Goal: Task Accomplishment & Management: Manage account settings

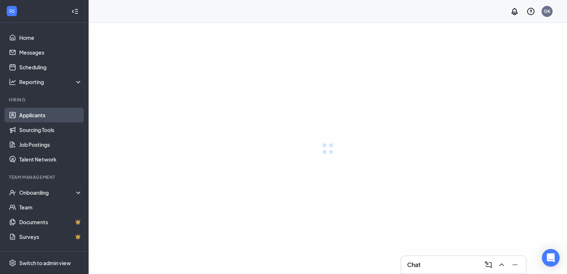
click at [45, 110] on link "Applicants" at bounding box center [50, 115] width 63 height 15
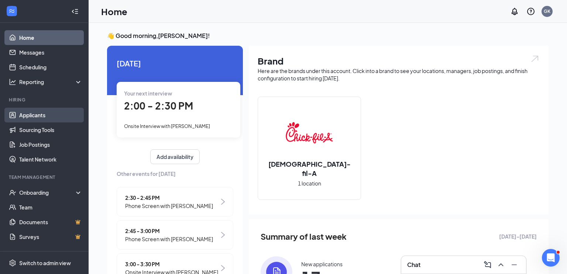
click at [55, 115] on link "Applicants" at bounding box center [50, 115] width 63 height 15
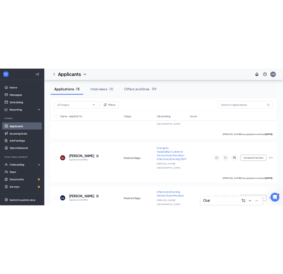
scroll to position [926, 0]
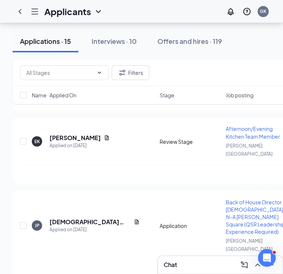
click at [185, 259] on div "Chat" at bounding box center [220, 265] width 113 height 12
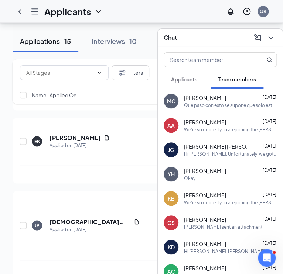
scroll to position [25, 0]
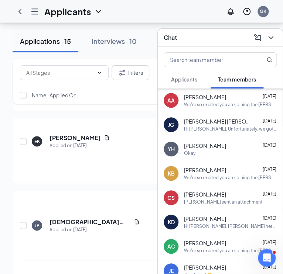
click at [191, 83] on div "Applicants" at bounding box center [184, 79] width 26 height 7
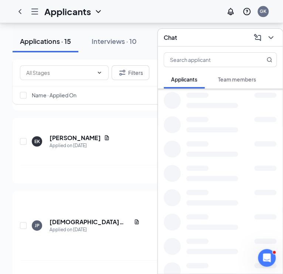
scroll to position [0, 0]
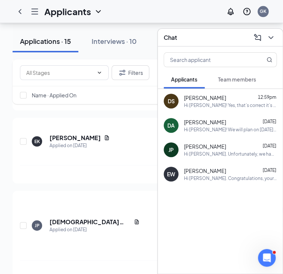
click at [221, 128] on div "Hi [PERSON_NAME]! We will plan on [DATE] from 4-7. Please see your email for mo…" at bounding box center [230, 130] width 93 height 6
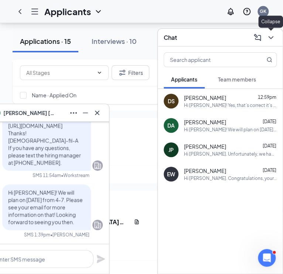
click at [271, 37] on icon "ChevronDown" at bounding box center [270, 37] width 9 height 9
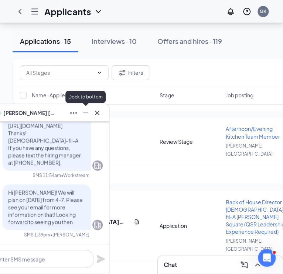
click at [86, 113] on icon "Minimize" at bounding box center [85, 113] width 5 height 1
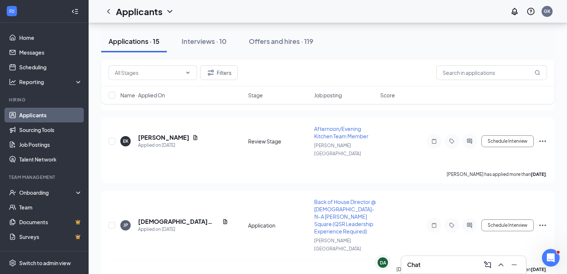
click at [75, 14] on icon "Collapse" at bounding box center [74, 11] width 7 height 7
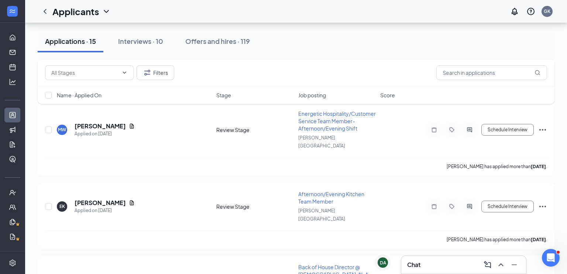
scroll to position [845, 0]
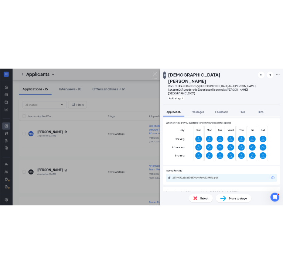
scroll to position [182, 0]
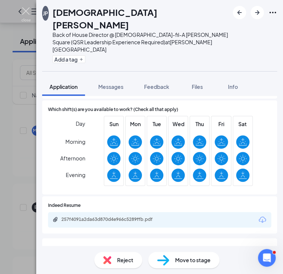
click at [25, 12] on img at bounding box center [25, 14] width 9 height 14
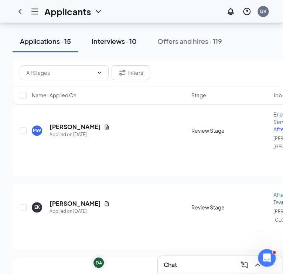
click at [103, 44] on div "Interviews · 10" at bounding box center [114, 41] width 45 height 9
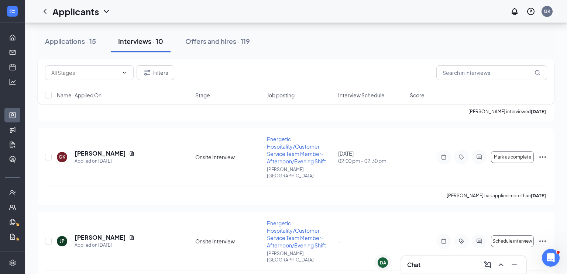
scroll to position [652, 0]
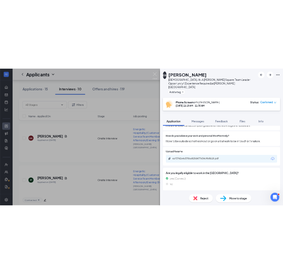
scroll to position [237, 0]
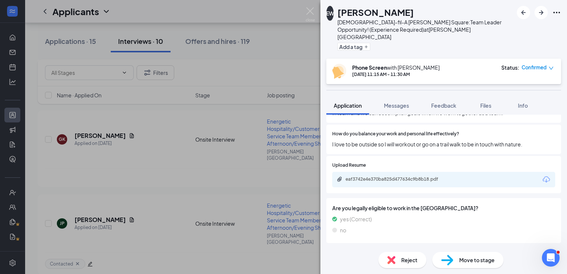
click at [429, 172] on div "eaf3742e4e370ba825d477634c9b8b18.pdf" at bounding box center [443, 180] width 223 height 16
click at [424, 177] on div "eaf3742e4e370ba825d477634c9b8b18.pdf" at bounding box center [397, 180] width 103 height 6
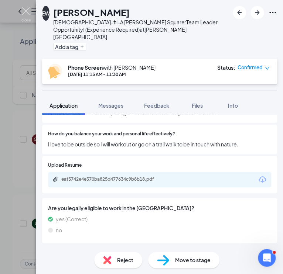
click at [23, 9] on img at bounding box center [25, 14] width 9 height 14
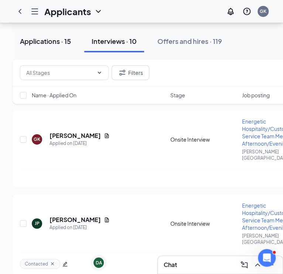
click at [43, 41] on div "Applications · 15" at bounding box center [45, 41] width 51 height 9
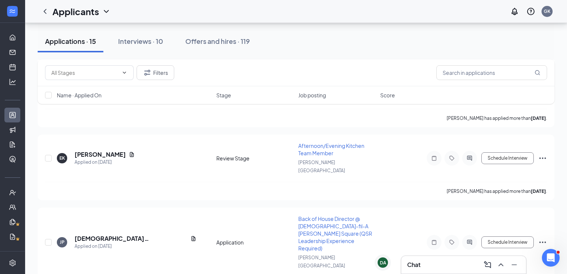
scroll to position [926, 0]
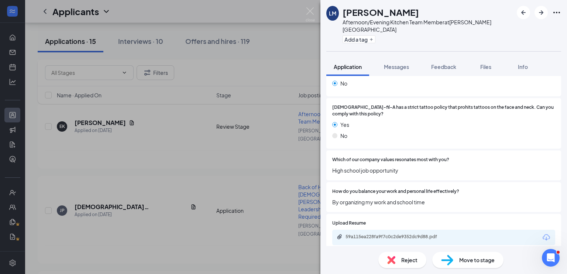
scroll to position [136, 0]
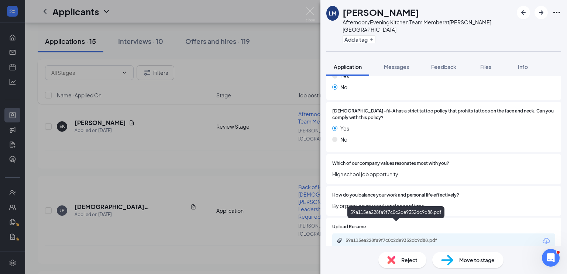
click at [385, 238] on div "59a115ea228fa9f7c0c2de9352dc9d88.pdf" at bounding box center [397, 241] width 103 height 6
click at [402, 262] on span "Reject" at bounding box center [410, 260] width 16 height 8
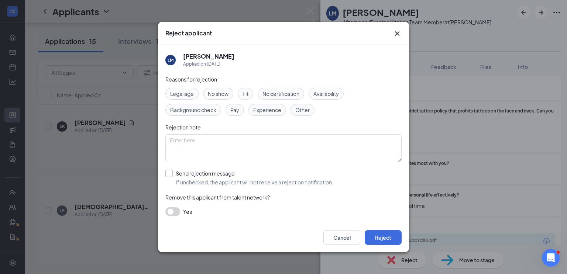
click at [207, 172] on input "Send rejection message If unchecked, the applicant will not receive a rejection…" at bounding box center [250, 178] width 168 height 16
checkbox input "true"
click at [204, 206] on span "Main Rejection Template" at bounding box center [201, 211] width 59 height 11
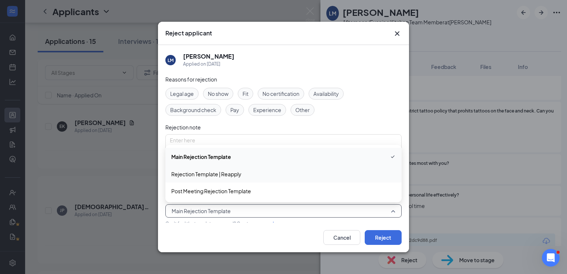
click at [210, 174] on span "Rejection Template | Reapply" at bounding box center [206, 174] width 70 height 8
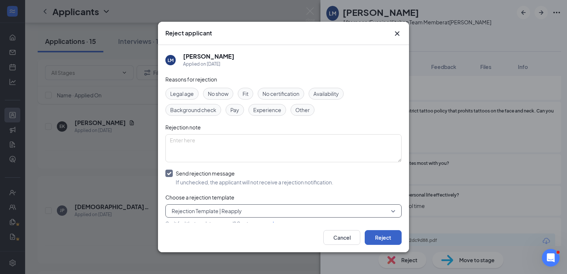
click at [380, 235] on button "Reject" at bounding box center [383, 238] width 37 height 15
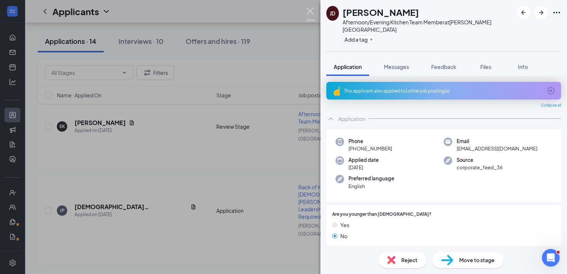
click at [310, 12] on img at bounding box center [310, 14] width 9 height 14
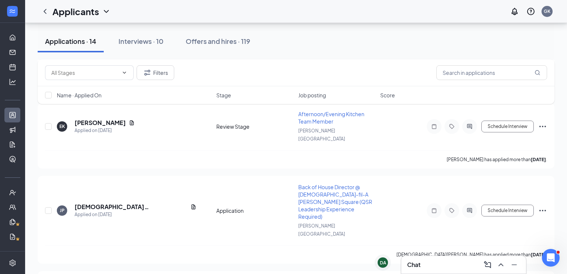
scroll to position [862, 0]
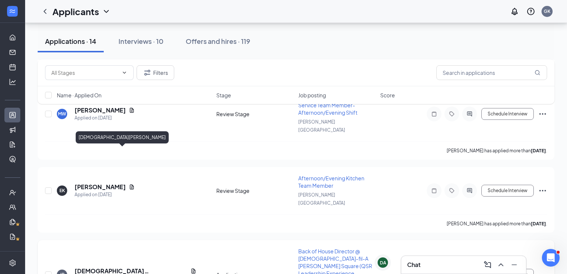
click at [95, 267] on h5 "[DEMOGRAPHIC_DATA][PERSON_NAME]" at bounding box center [131, 271] width 113 height 8
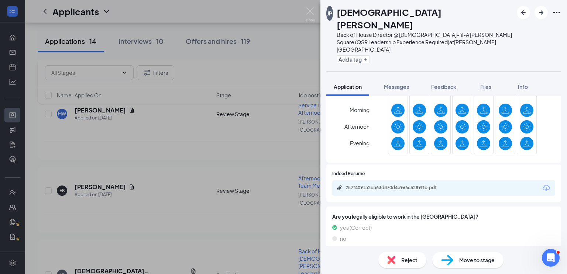
scroll to position [198, 0]
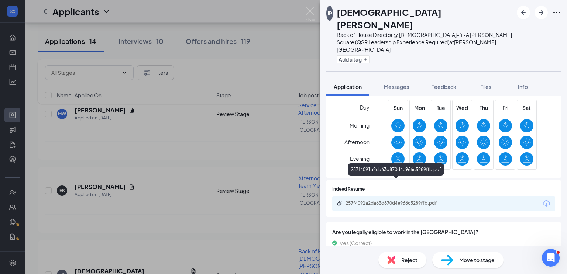
click at [397, 201] on div "257f4091a2da63d870d4e966c5289ffb.pdf" at bounding box center [397, 204] width 103 height 6
click at [460, 261] on span "Move to stage" at bounding box center [477, 260] width 35 height 8
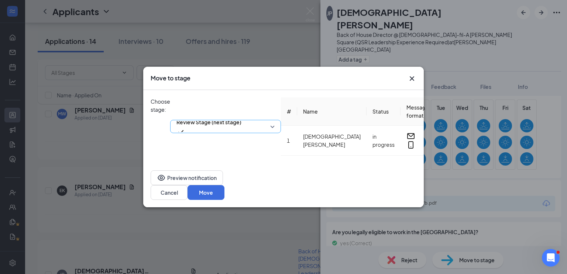
click at [242, 117] on span "Review Stage (next stage)" at bounding box center [209, 122] width 65 height 11
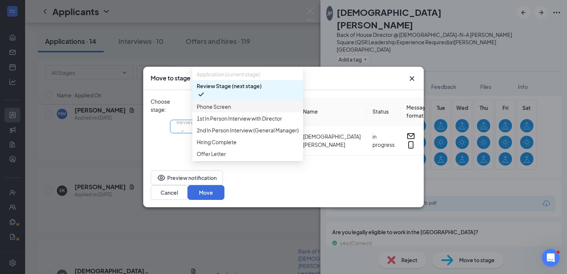
click at [245, 111] on span "Phone Screen" at bounding box center [248, 107] width 102 height 8
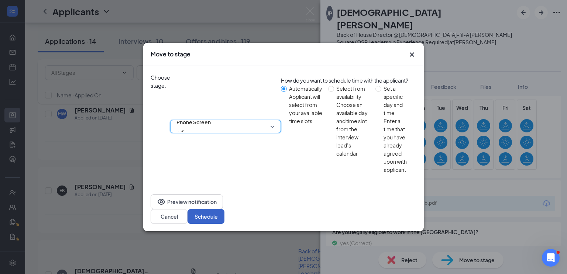
click at [225, 209] on button "Schedule" at bounding box center [206, 216] width 37 height 15
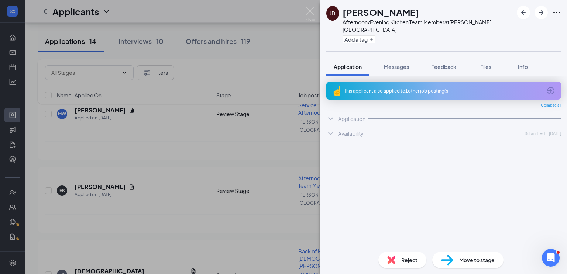
click at [308, 13] on img at bounding box center [310, 14] width 9 height 14
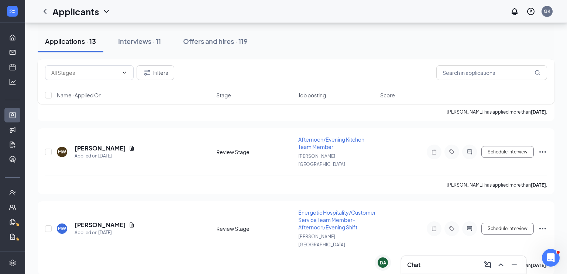
scroll to position [746, 0]
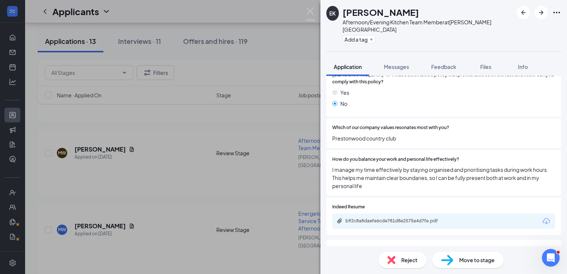
scroll to position [165, 0]
click at [400, 258] on div "Reject" at bounding box center [403, 260] width 48 height 16
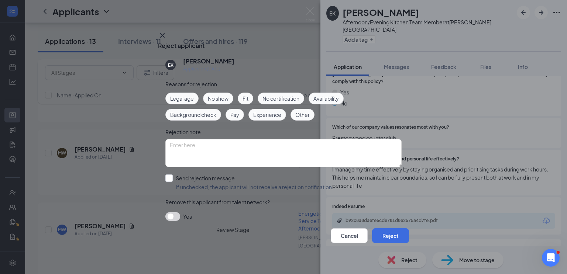
click at [246, 95] on span "Fit" at bounding box center [246, 99] width 6 height 8
click at [219, 139] on textarea at bounding box center [284, 153] width 236 height 28
click at [209, 175] on input "Send rejection message If unchecked, the applicant will not receive a rejection…" at bounding box center [250, 183] width 168 height 16
checkbox input "true"
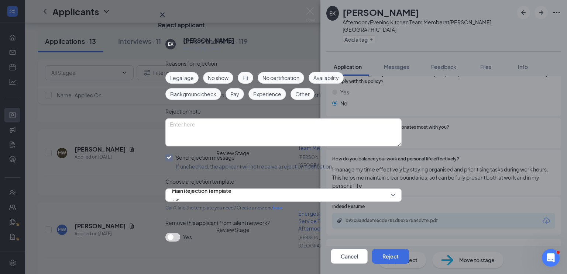
scroll to position [42, 0]
click at [173, 233] on button "button" at bounding box center [173, 237] width 15 height 9
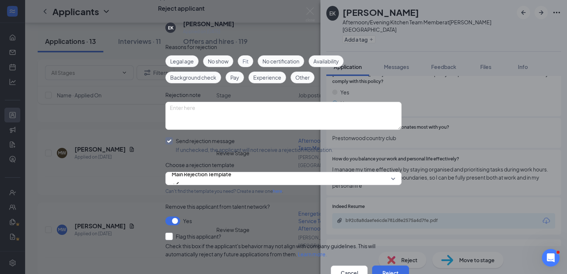
scroll to position [75, 0]
click at [170, 188] on div "Reasons for rejection Legal age No show Fit No certification Availability Backg…" at bounding box center [284, 154] width 236 height 223
click at [170, 233] on input "Flag this applicant?" at bounding box center [194, 236] width 56 height 7
checkbox input "true"
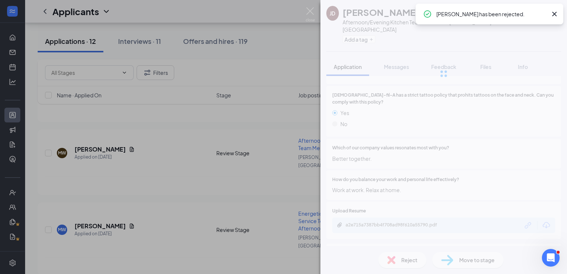
scroll to position [717, 0]
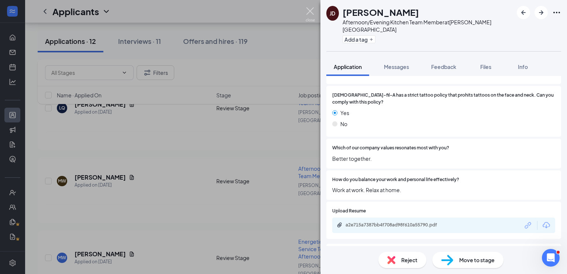
click at [310, 12] on img at bounding box center [310, 14] width 9 height 14
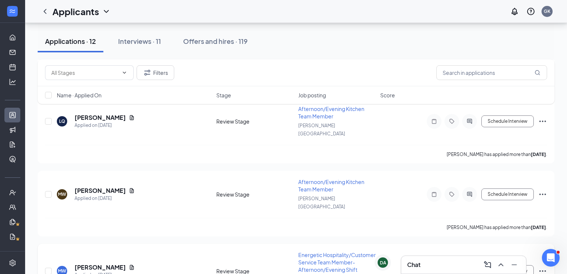
scroll to position [704, 0]
click at [89, 264] on h5 "[PERSON_NAME]" at bounding box center [100, 268] width 51 height 8
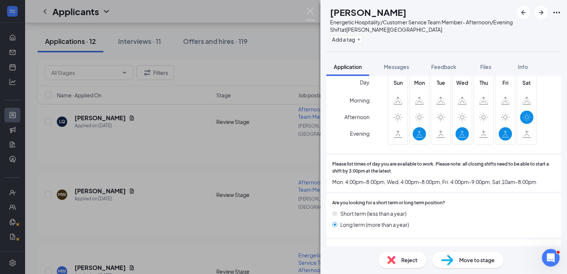
scroll to position [478, 0]
click at [403, 258] on span "Reject" at bounding box center [410, 260] width 16 height 8
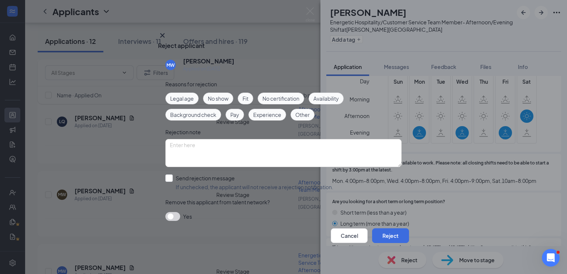
click at [323, 97] on span "Availability" at bounding box center [326, 99] width 25 height 8
click at [217, 175] on input "Send rejection message If unchecked, the applicant will not receive a rejection…" at bounding box center [250, 183] width 168 height 16
checkbox input "true"
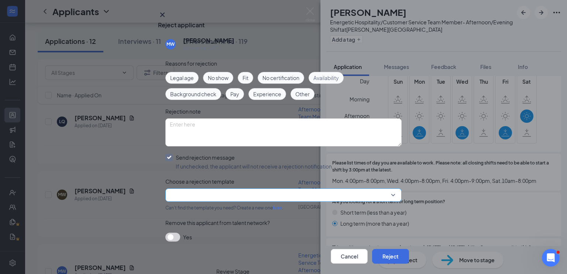
click at [203, 202] on input "search" at bounding box center [281, 195] width 222 height 13
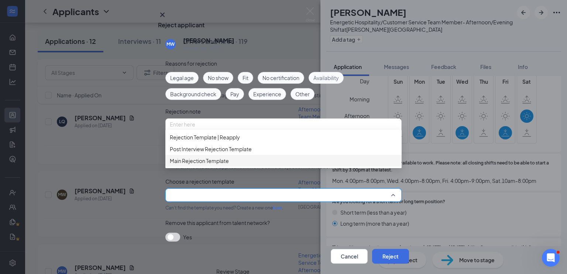
click at [197, 165] on span "Main Rejection Template" at bounding box center [199, 161] width 59 height 8
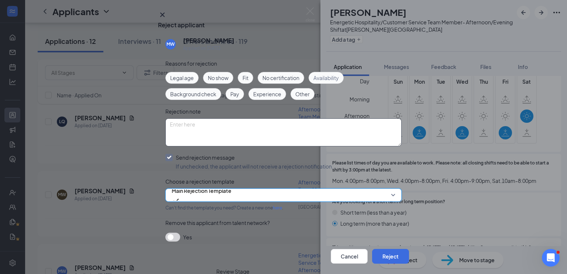
scroll to position [42, 0]
click at [175, 233] on button "button" at bounding box center [173, 237] width 15 height 9
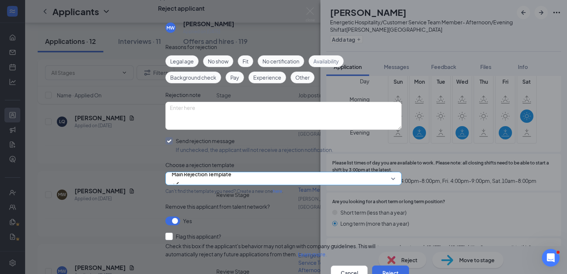
scroll to position [57, 0]
click at [385, 266] on button "Reject" at bounding box center [390, 273] width 37 height 15
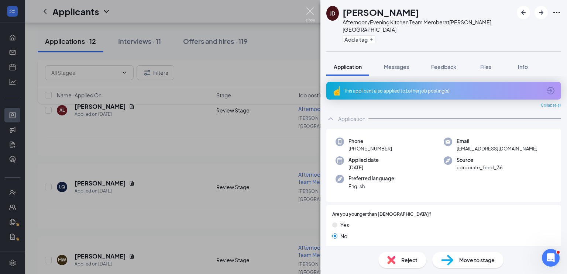
click at [311, 19] on img at bounding box center [310, 14] width 9 height 14
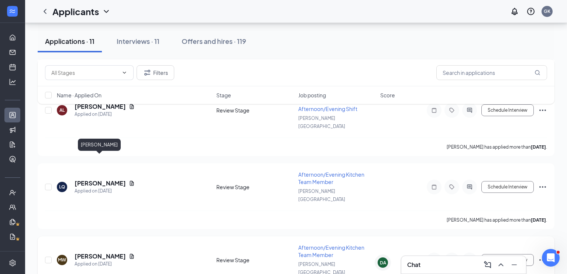
click at [99, 253] on h5 "[PERSON_NAME]" at bounding box center [100, 257] width 51 height 8
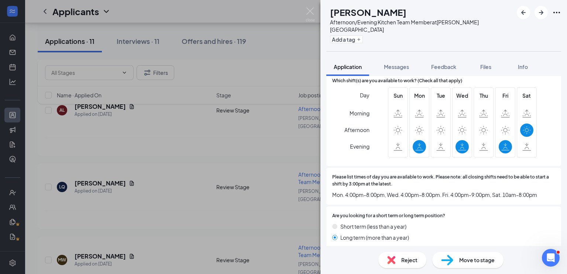
scroll to position [466, 0]
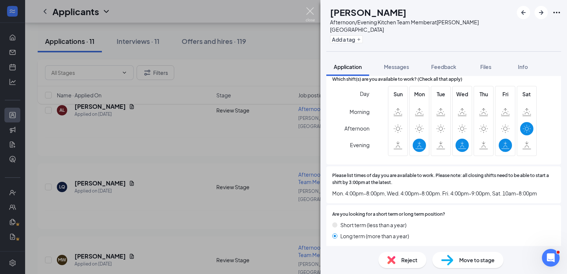
click at [308, 11] on img at bounding box center [310, 14] width 9 height 14
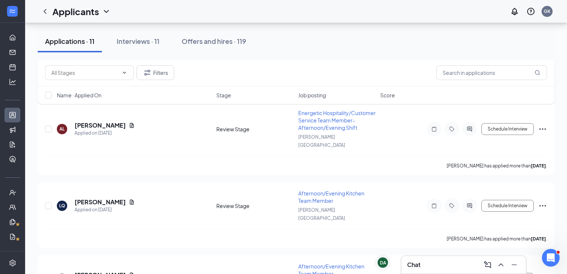
scroll to position [620, 0]
click at [99, 198] on h5 "[PERSON_NAME]" at bounding box center [100, 202] width 51 height 8
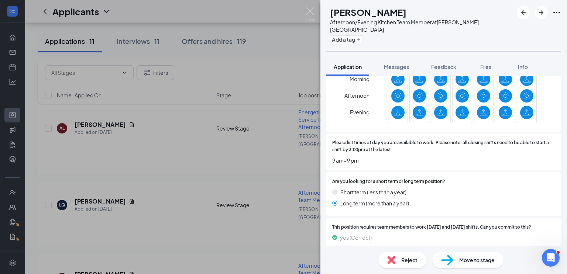
scroll to position [480, 0]
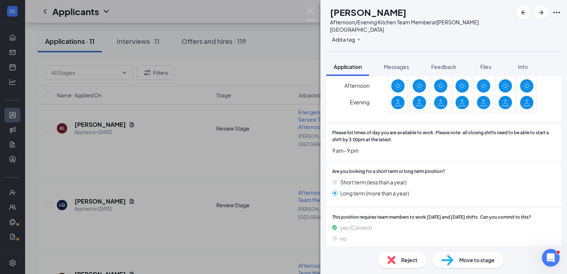
click at [402, 260] on span "Reject" at bounding box center [410, 260] width 16 height 8
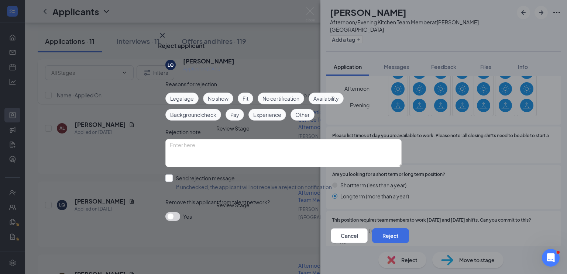
click at [328, 95] on span "Availability" at bounding box center [326, 99] width 25 height 8
click at [215, 175] on input "Send rejection message If unchecked, the applicant will not receive a rejection…" at bounding box center [250, 183] width 168 height 16
checkbox input "true"
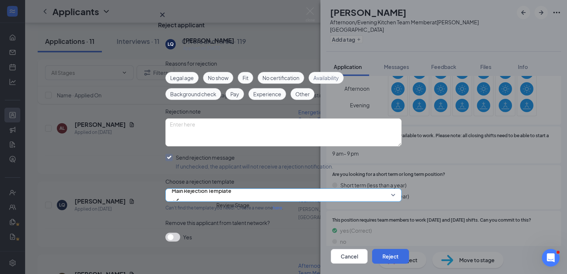
click at [204, 197] on span "Main Rejection Template" at bounding box center [202, 190] width 60 height 11
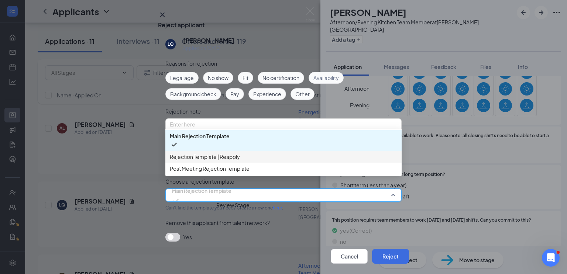
click at [208, 161] on span "Rejection Template | Reapply" at bounding box center [205, 157] width 70 height 8
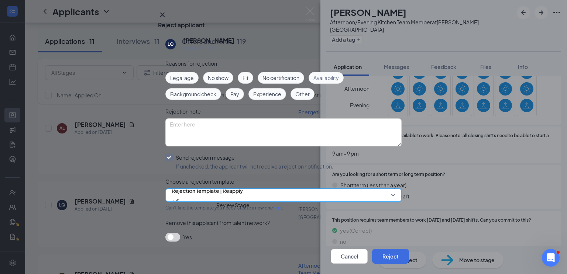
scroll to position [42, 0]
click at [175, 233] on button "button" at bounding box center [173, 237] width 15 height 9
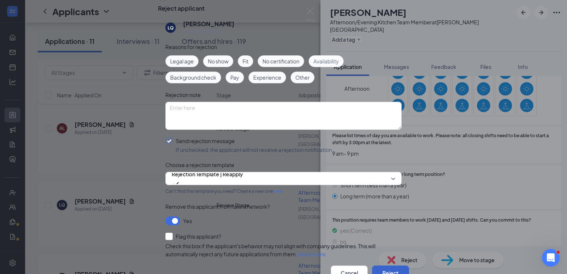
click at [388, 266] on button "Reject" at bounding box center [390, 273] width 37 height 15
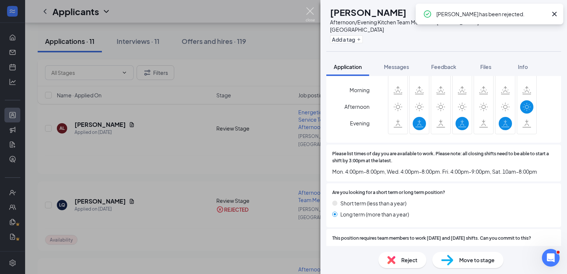
scroll to position [488, 0]
click at [311, 17] on img at bounding box center [310, 14] width 9 height 14
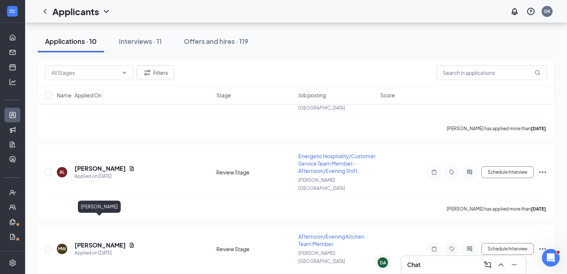
scroll to position [521, 0]
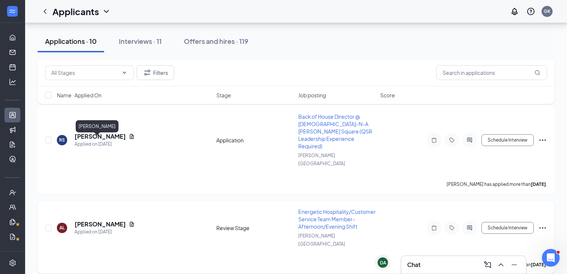
click at [88, 221] on h5 "[PERSON_NAME]" at bounding box center [100, 225] width 51 height 8
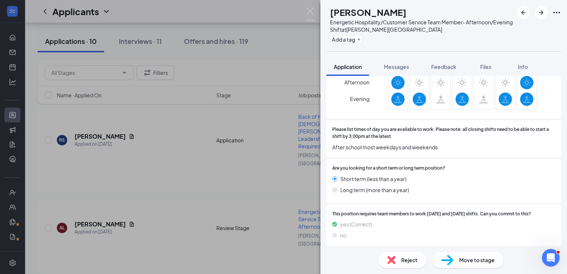
scroll to position [487, 0]
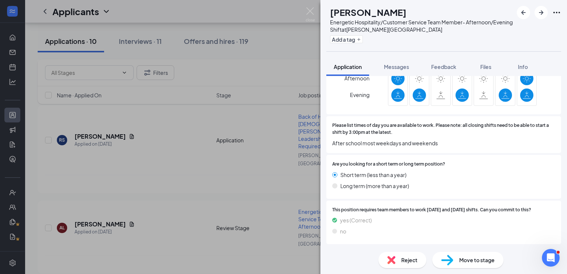
click at [401, 257] on div "Reject" at bounding box center [403, 260] width 48 height 16
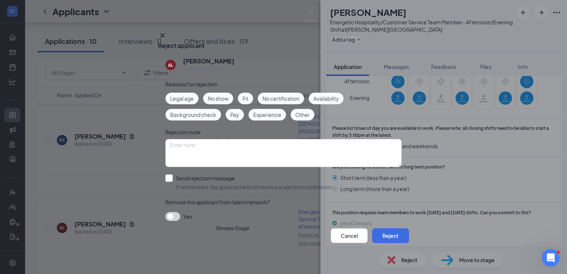
click at [331, 100] on div "Legal age No show Fit No certification Availability Background check Pay Experi…" at bounding box center [284, 107] width 236 height 28
click at [325, 95] on span "Availability" at bounding box center [326, 99] width 25 height 8
click at [192, 175] on input "Send rejection message If unchecked, the applicant will not receive a rejection…" at bounding box center [250, 183] width 168 height 16
checkbox input "true"
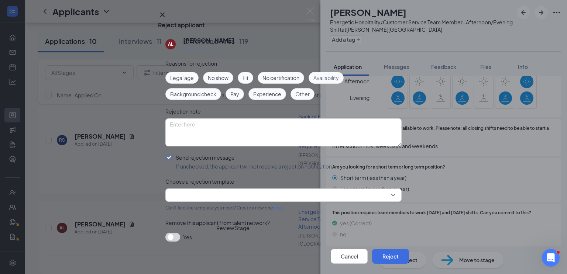
click at [198, 204] on div "Reasons for rejection Legal age No show Fit No certification Availability Backg…" at bounding box center [284, 154] width 236 height 190
click at [198, 202] on input "search" at bounding box center [281, 195] width 222 height 13
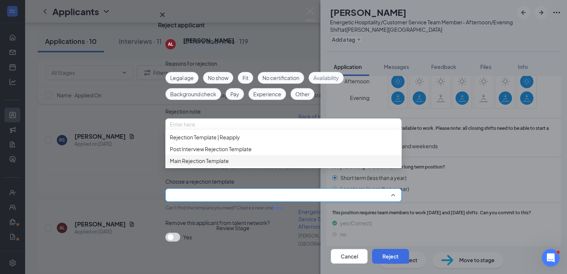
click at [192, 165] on span "Main Rejection Template" at bounding box center [199, 161] width 59 height 8
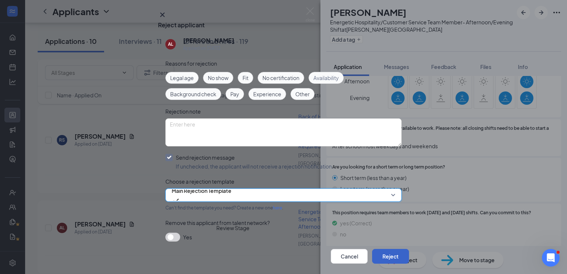
click at [391, 249] on button "Reject" at bounding box center [390, 256] width 37 height 15
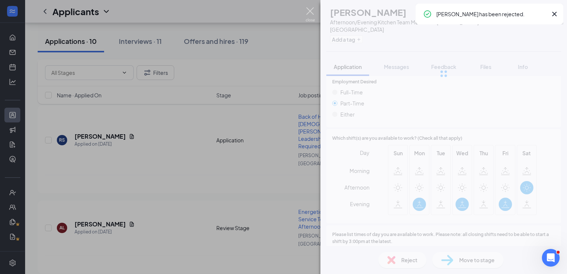
click at [309, 15] on img at bounding box center [310, 14] width 9 height 14
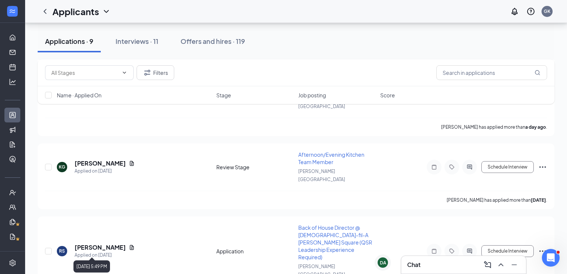
scroll to position [401, 0]
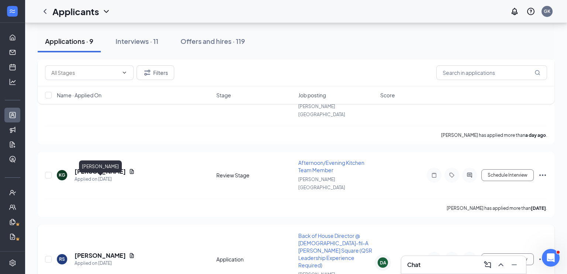
click at [106, 252] on h5 "[PERSON_NAME]" at bounding box center [100, 256] width 51 height 8
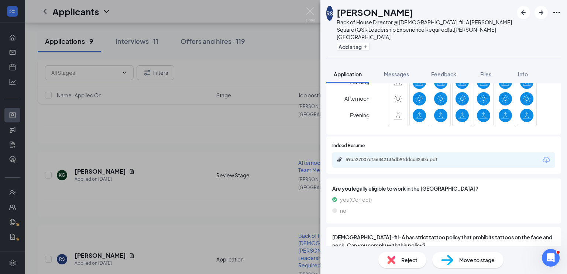
scroll to position [228, 0]
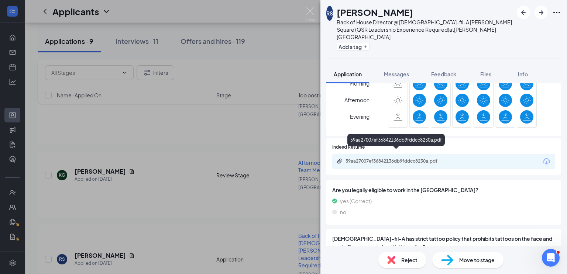
click at [407, 158] on div "59aa27007ef36842136db9fddcc8230a.pdf" at bounding box center [397, 161] width 103 height 6
click at [392, 259] on img at bounding box center [392, 260] width 8 height 8
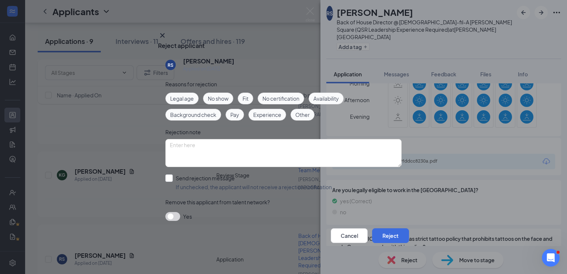
click at [248, 95] on span "Fit" at bounding box center [246, 99] width 6 height 8
click at [266, 112] on span "Experience" at bounding box center [267, 115] width 28 height 8
click at [241, 152] on textarea at bounding box center [284, 153] width 236 height 28
type textarea "tenure"
click at [172, 175] on input "Send rejection message If unchecked, the applicant will not receive a rejection…" at bounding box center [250, 183] width 168 height 16
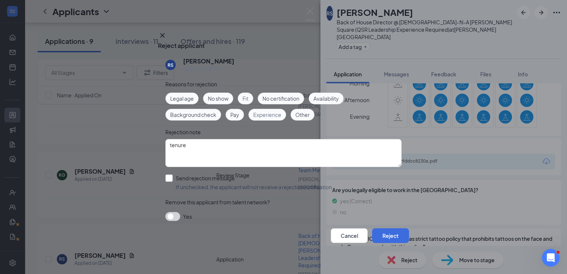
checkbox input "true"
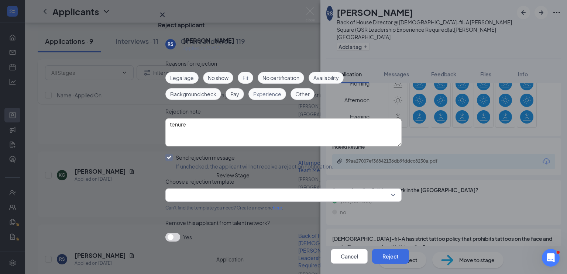
click at [197, 204] on div "Reasons for rejection Legal age No show Fit No certification Availability Backg…" at bounding box center [284, 154] width 236 height 190
click at [199, 202] on input "search" at bounding box center [281, 195] width 222 height 13
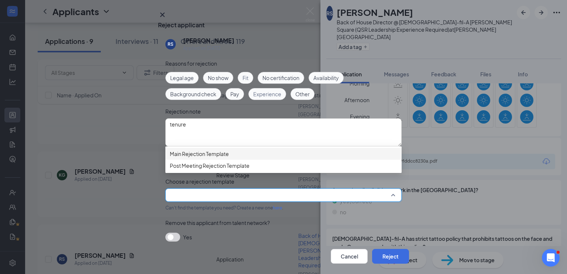
click at [192, 158] on span "Main Rejection Template" at bounding box center [199, 154] width 59 height 8
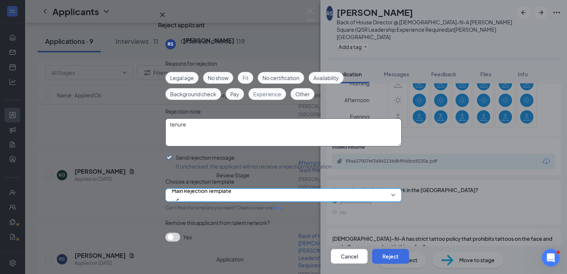
scroll to position [42, 0]
click at [172, 207] on div "Reasons for rejection Legal age No show Fit No certification Availability Backg…" at bounding box center [284, 154] width 236 height 190
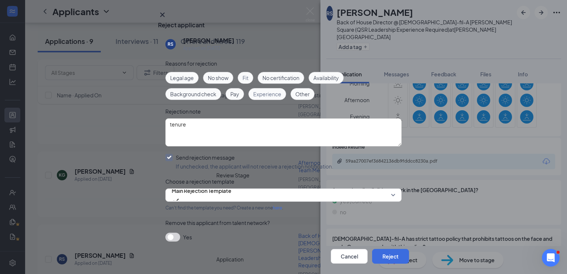
click at [173, 233] on button "button" at bounding box center [173, 237] width 15 height 9
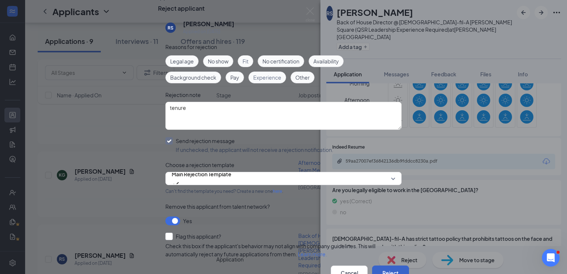
click at [386, 266] on button "Reject" at bounding box center [390, 273] width 37 height 15
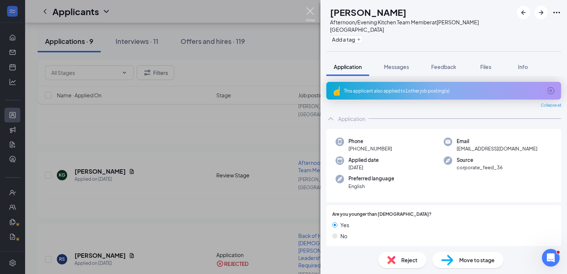
click at [309, 10] on img at bounding box center [310, 14] width 9 height 14
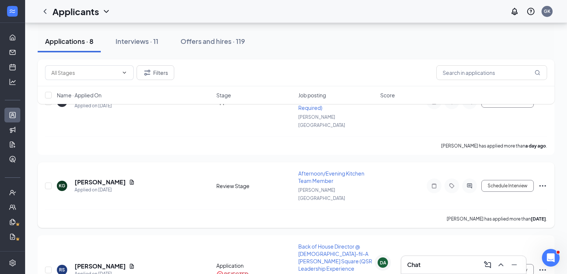
scroll to position [356, 0]
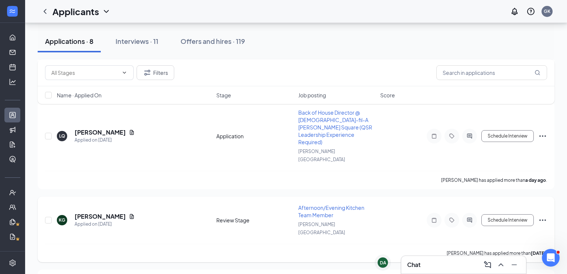
click at [91, 213] on h5 "[PERSON_NAME]" at bounding box center [100, 217] width 51 height 8
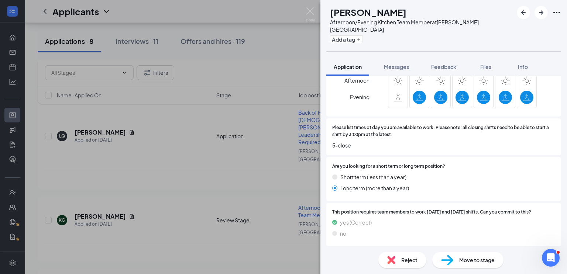
scroll to position [512, 0]
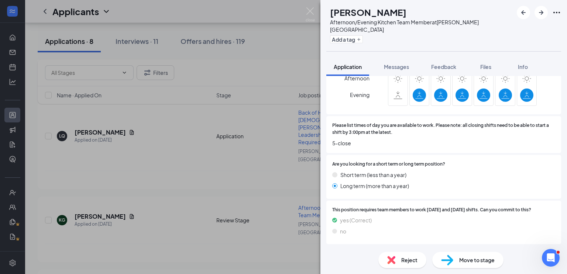
click at [395, 258] on img at bounding box center [392, 260] width 8 height 8
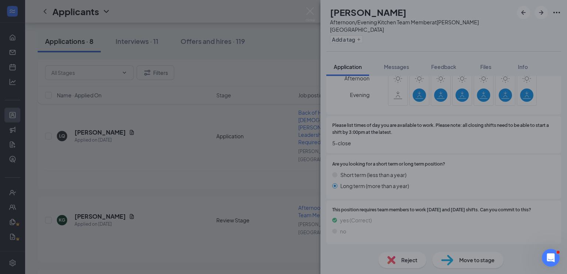
scroll to position [509, 0]
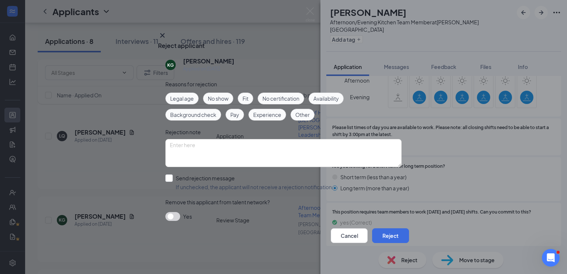
click at [324, 95] on span "Availability" at bounding box center [326, 99] width 25 height 8
click at [188, 177] on input "Send rejection message If unchecked, the applicant will not receive a rejection…" at bounding box center [250, 183] width 168 height 16
checkbox input "true"
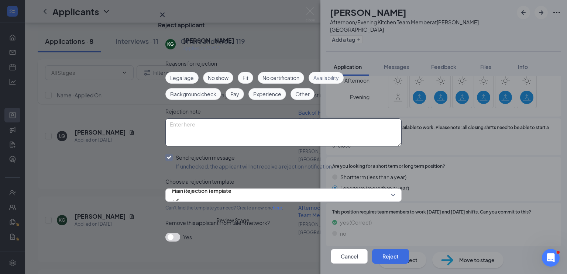
scroll to position [42, 0]
click at [180, 206] on div "Reasons for rejection Legal age No show Fit No certification Availability Backg…" at bounding box center [284, 154] width 236 height 190
click at [176, 233] on button "button" at bounding box center [173, 237] width 15 height 9
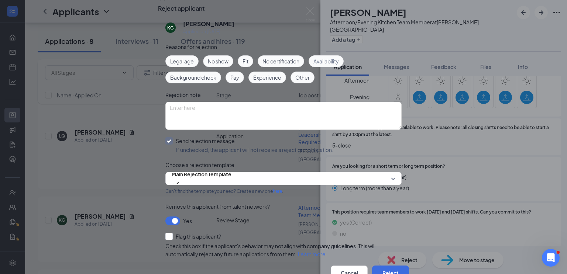
scroll to position [75, 0]
click at [392, 266] on button "Reject" at bounding box center [390, 273] width 37 height 15
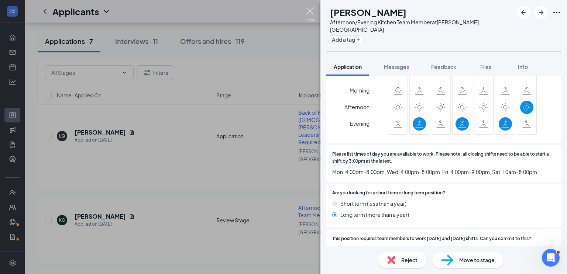
click at [310, 11] on img at bounding box center [310, 14] width 9 height 14
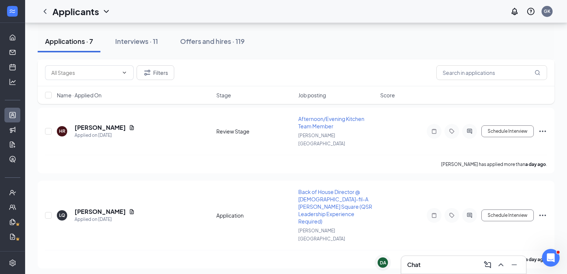
scroll to position [272, 0]
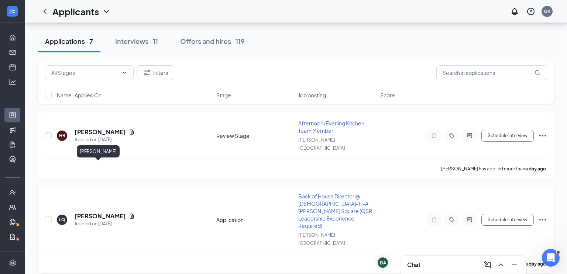
click at [92, 212] on h5 "[PERSON_NAME]" at bounding box center [100, 216] width 51 height 8
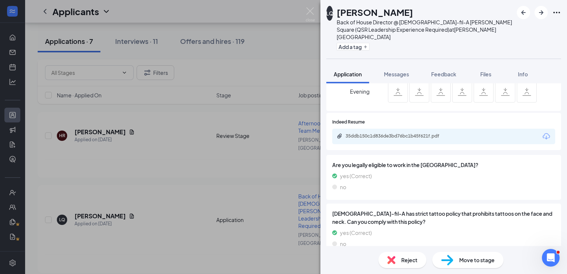
scroll to position [248, 0]
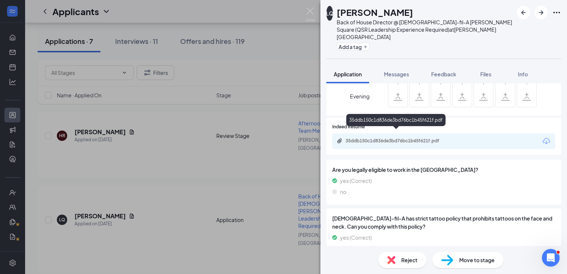
click at [405, 138] on div "35ddb150c1d836de3bd76bc1b45f621f.pdf" at bounding box center [397, 141] width 103 height 6
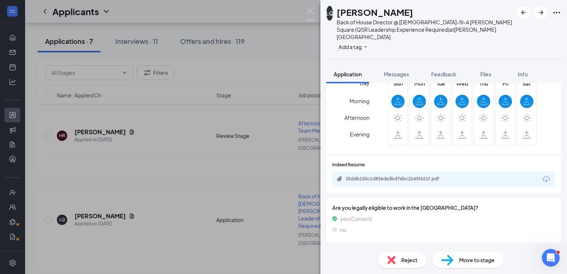
scroll to position [211, 0]
click at [395, 262] on img at bounding box center [392, 260] width 8 height 8
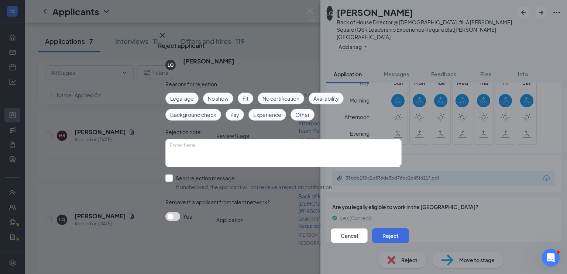
click at [326, 95] on span "Availability" at bounding box center [326, 99] width 25 height 8
click at [190, 178] on input "Send rejection message If unchecked, the applicant will not receive a rejection…" at bounding box center [250, 183] width 168 height 16
checkbox input "true"
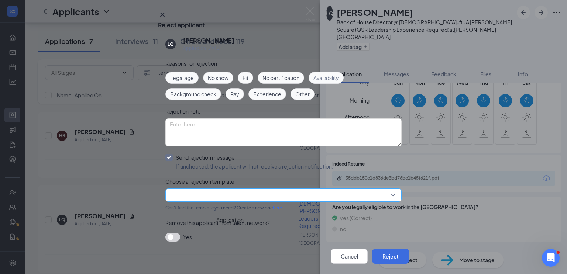
click at [199, 202] on input "search" at bounding box center [281, 195] width 222 height 13
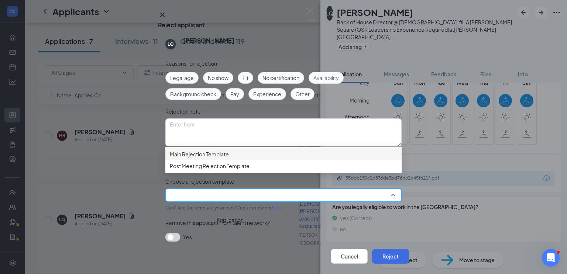
drag, startPoint x: 199, startPoint y: 190, endPoint x: 194, endPoint y: 169, distance: 20.8
click at [194, 169] on div "Main Rejection Template Post Meeting Rejection Template" at bounding box center [284, 161] width 236 height 24
click at [194, 160] on div "Main Rejection Template" at bounding box center [284, 155] width 236 height 12
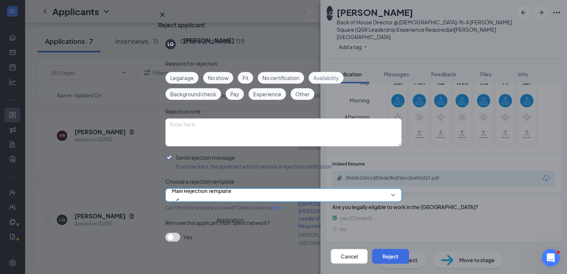
scroll to position [42, 0]
click at [376, 249] on button "Reject" at bounding box center [390, 256] width 37 height 15
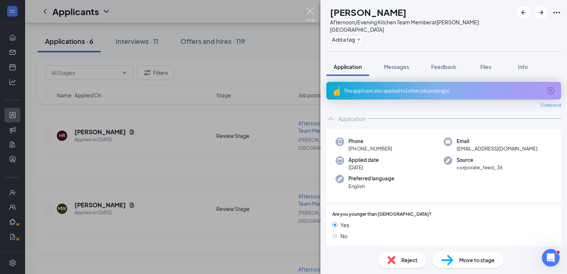
click at [309, 13] on img at bounding box center [310, 14] width 9 height 14
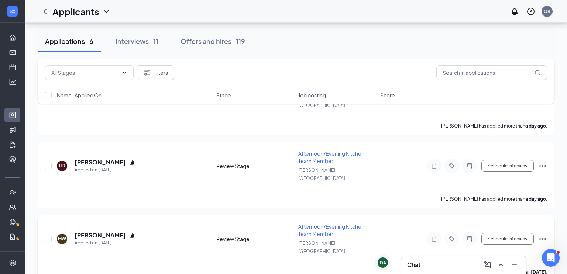
scroll to position [241, 0]
click at [109, 159] on h5 "[PERSON_NAME]" at bounding box center [100, 163] width 51 height 8
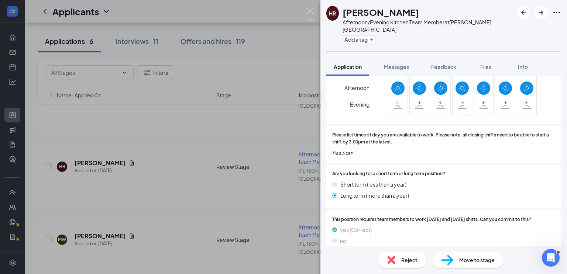
scroll to position [553, 0]
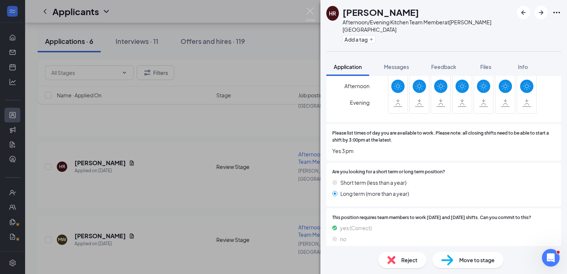
click at [403, 147] on span "Yes 3 pm" at bounding box center [443, 151] width 223 height 8
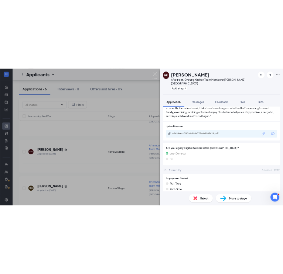
scroll to position [310, 0]
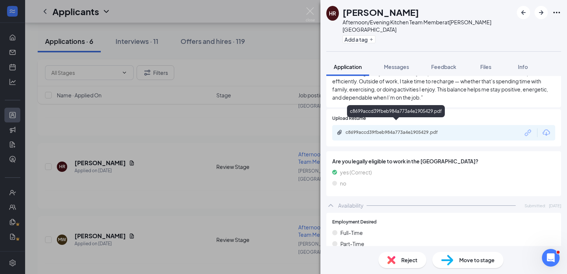
click at [395, 130] on div "c8699accd39fbeb984a773a4e1905429.pdf" at bounding box center [397, 133] width 103 height 6
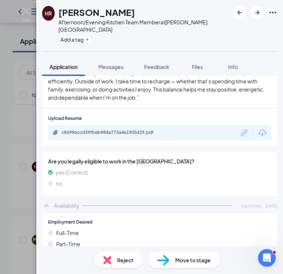
click at [23, 10] on img at bounding box center [25, 14] width 9 height 14
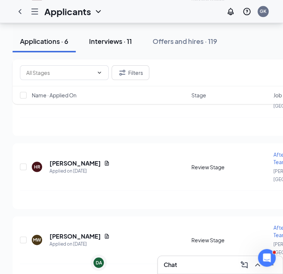
click at [115, 47] on button "Interviews · 11" at bounding box center [111, 41] width 58 height 22
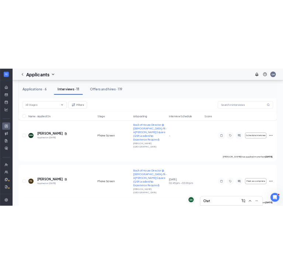
scroll to position [91, 0]
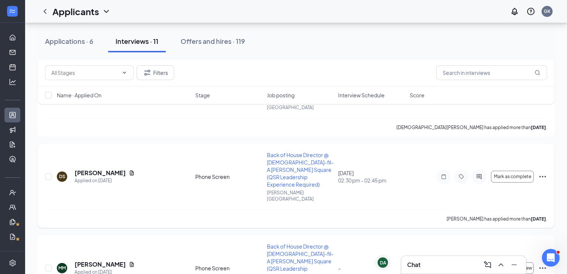
click at [98, 169] on h5 "[PERSON_NAME]" at bounding box center [100, 173] width 51 height 8
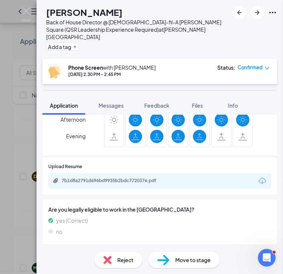
scroll to position [273, 0]
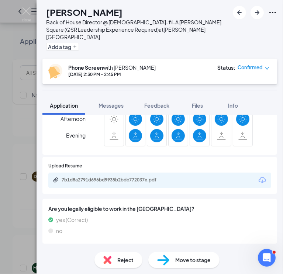
click at [122, 179] on div "7b1d8a2791d696bd9935b2bdc772037e.pdf" at bounding box center [159, 181] width 223 height 16
click at [121, 177] on div "7b1d8a2791d696bd9935b2bdc772037e.pdf" at bounding box center [113, 180] width 120 height 7
click at [194, 163] on div "Upload Resume 7b1d8a2791d696bd9935b2bdc772037e.pdf" at bounding box center [159, 175] width 223 height 25
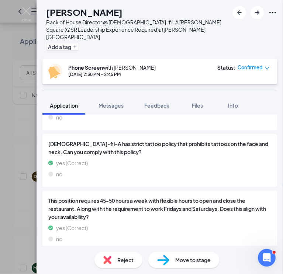
scroll to position [0, 0]
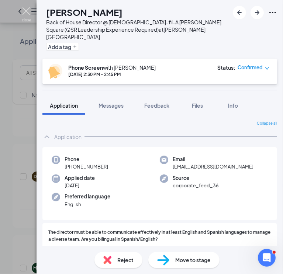
click at [24, 9] on img at bounding box center [26, 14] width 9 height 14
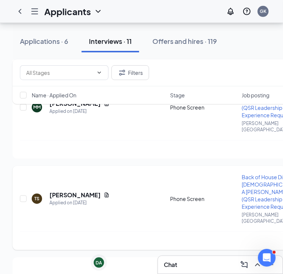
scroll to position [250, 0]
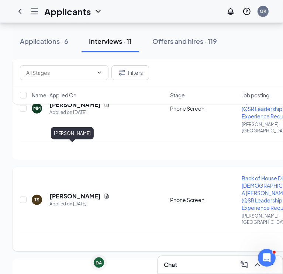
click at [69, 192] on h5 "[PERSON_NAME]" at bounding box center [75, 196] width 51 height 8
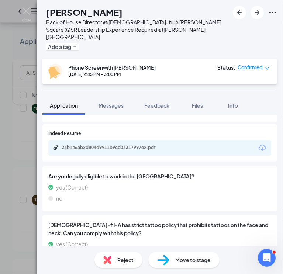
scroll to position [266, 0]
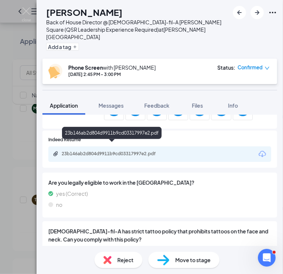
click at [100, 151] on div "23b146ab2d804d9911b9cd03317997e2.pdf" at bounding box center [113, 154] width 103 height 6
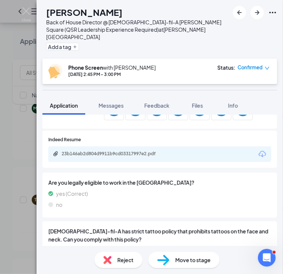
scroll to position [15, 0]
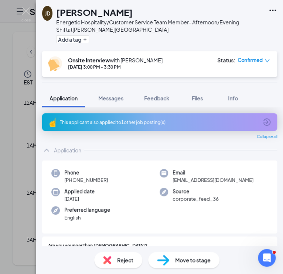
scroll to position [257, 0]
